Goal: Information Seeking & Learning: Learn about a topic

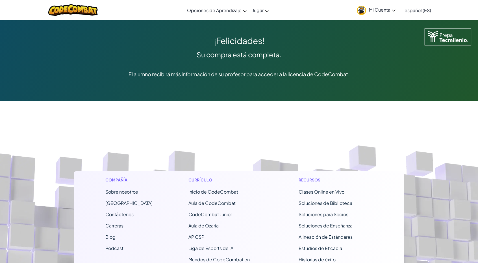
click at [388, 12] on span "Mi Cuenta" at bounding box center [382, 10] width 27 height 6
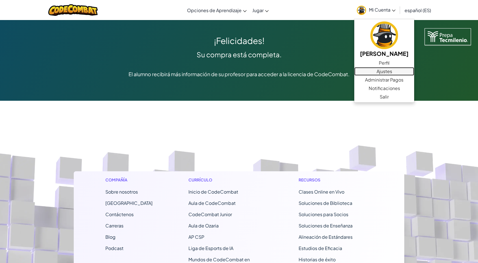
click at [381, 75] on link "Ajustes" at bounding box center [384, 71] width 60 height 8
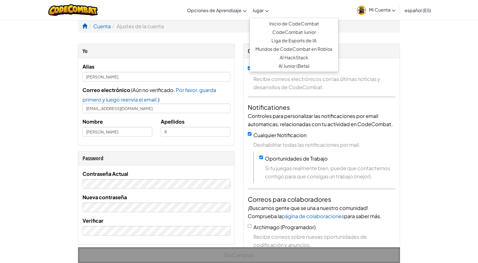
click at [261, 13] on span "Jugar" at bounding box center [257, 10] width 11 height 6
click at [280, 22] on link "Inicio de CodeCombat" at bounding box center [294, 23] width 88 height 8
select select "es-ES"
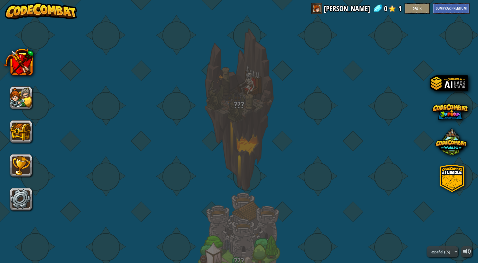
select select "es-ES"
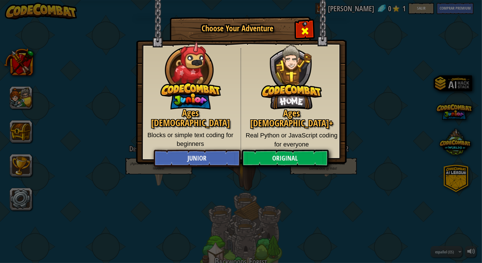
click at [312, 28] on div "Close modal" at bounding box center [305, 30] width 18 height 18
